Goal: Check status

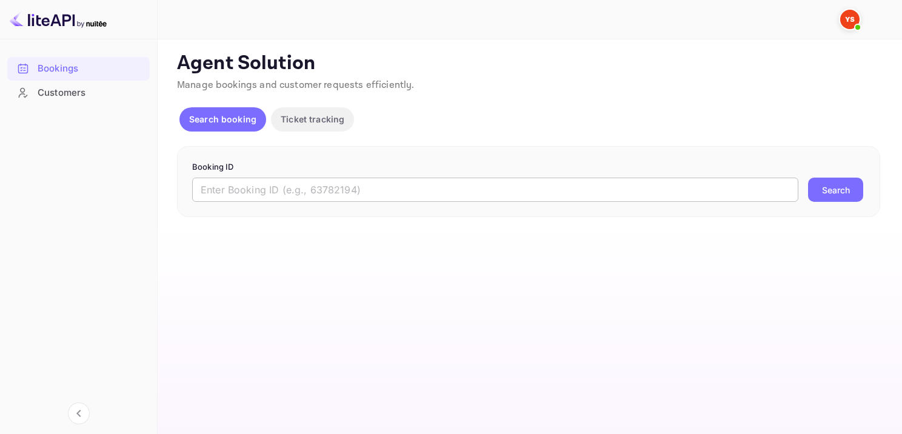
click at [307, 193] on input "text" at bounding box center [495, 190] width 606 height 24
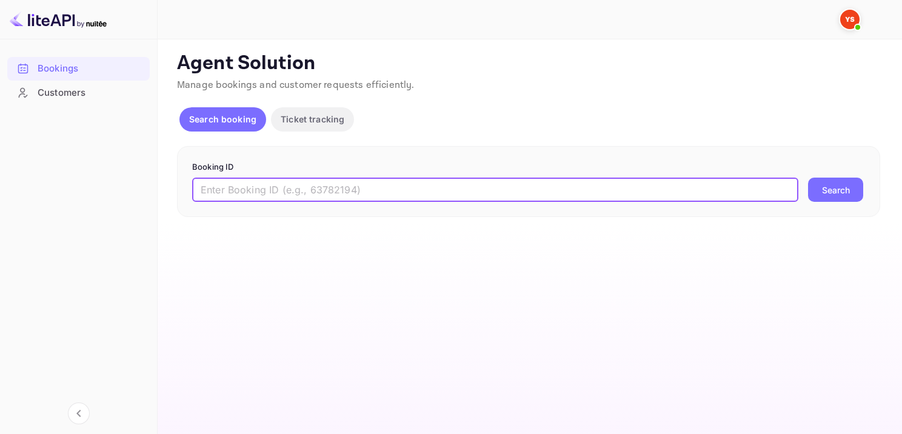
paste input "9814369"
type input "9814369"
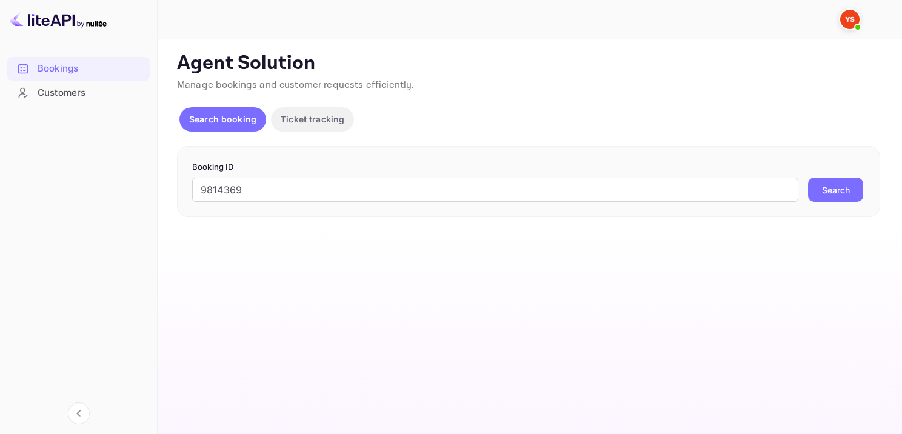
drag, startPoint x: 851, startPoint y: 181, endPoint x: 844, endPoint y: 180, distance: 6.8
click at [850, 181] on button "Search" at bounding box center [835, 190] width 55 height 24
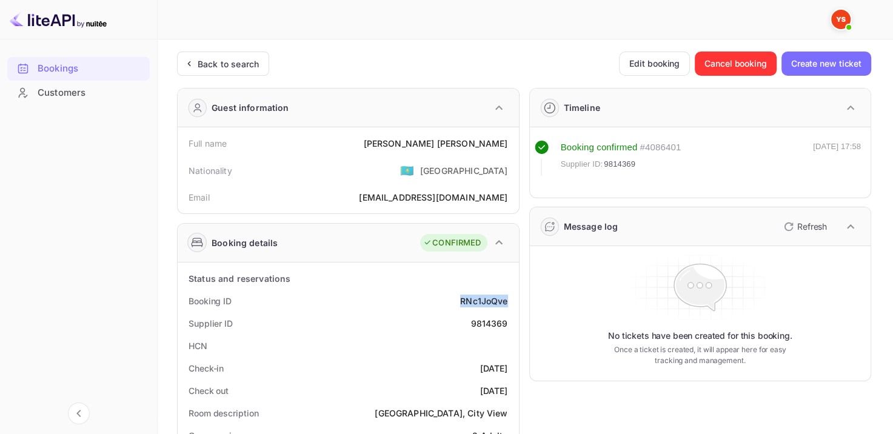
drag, startPoint x: 460, startPoint y: 303, endPoint x: 506, endPoint y: 300, distance: 46.2
click at [506, 300] on div "Booking ID RNc1JoQve" at bounding box center [349, 301] width 332 height 22
copy div "RNc1JoQve"
drag, startPoint x: 418, startPoint y: 146, endPoint x: 506, endPoint y: 149, distance: 88.0
click at [506, 149] on div "Full name [PERSON_NAME]" at bounding box center [349, 143] width 332 height 22
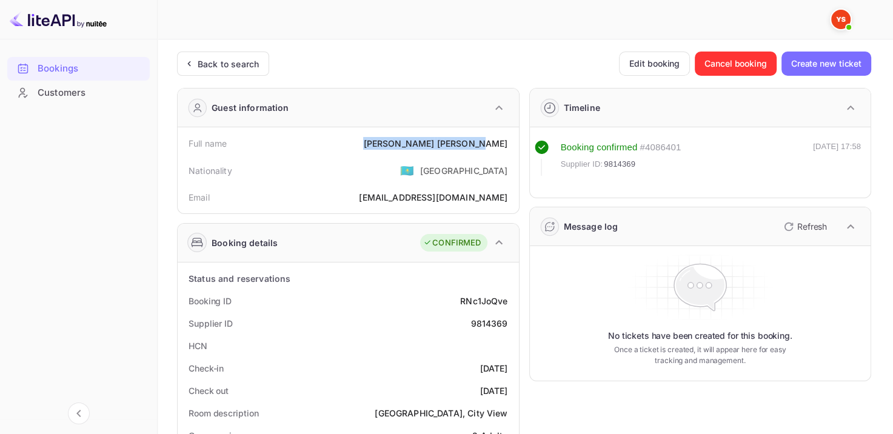
copy div "[PERSON_NAME]"
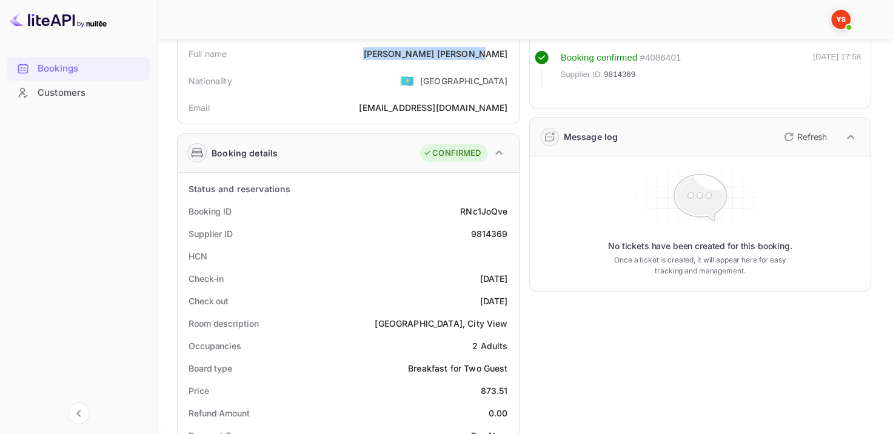
scroll to position [182, 0]
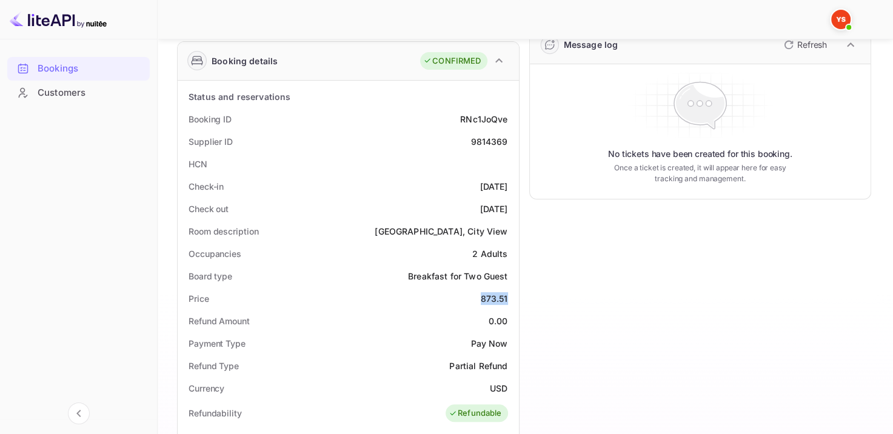
drag, startPoint x: 469, startPoint y: 297, endPoint x: 507, endPoint y: 293, distance: 38.3
click at [507, 293] on div "Price 873.51" at bounding box center [349, 298] width 332 height 22
copy div "873.51"
